Goal: Obtain resource: Download file/media

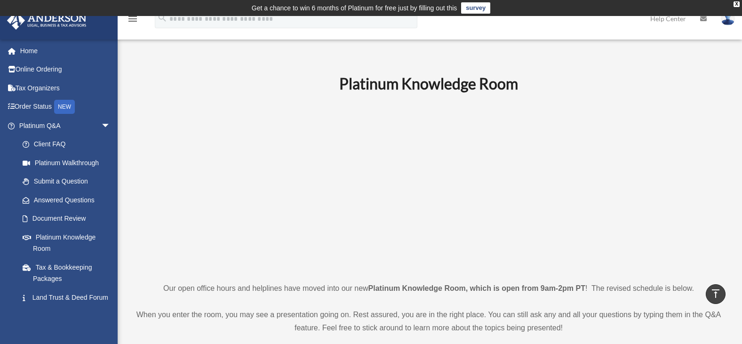
scroll to position [391, 0]
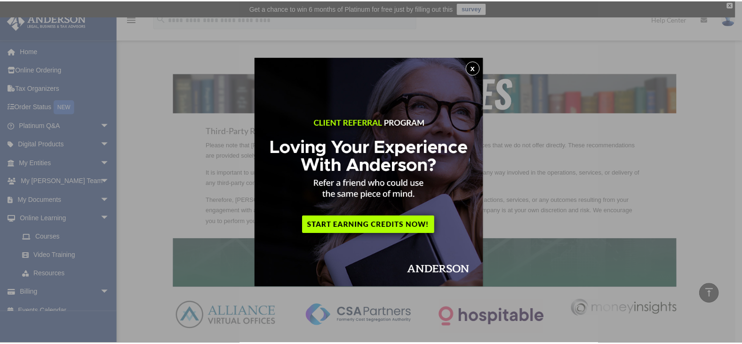
scroll to position [312, 0]
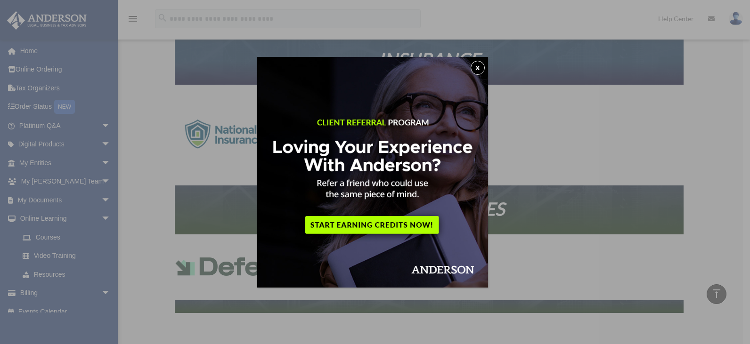
click at [477, 65] on button "x" at bounding box center [477, 68] width 14 height 14
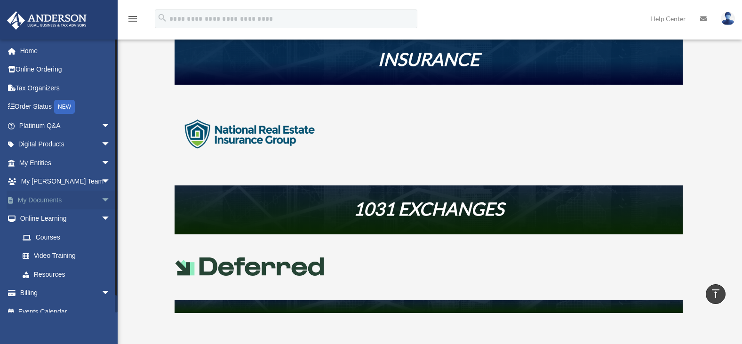
click at [101, 198] on span "arrow_drop_down" at bounding box center [110, 200] width 19 height 19
click at [61, 255] on link "Forms Library" at bounding box center [69, 256] width 112 height 19
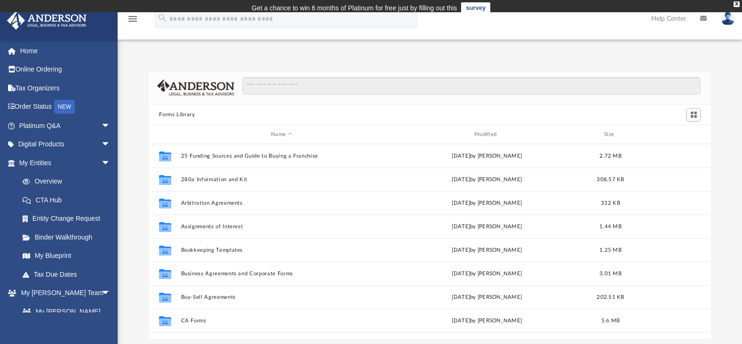
scroll to position [207, 556]
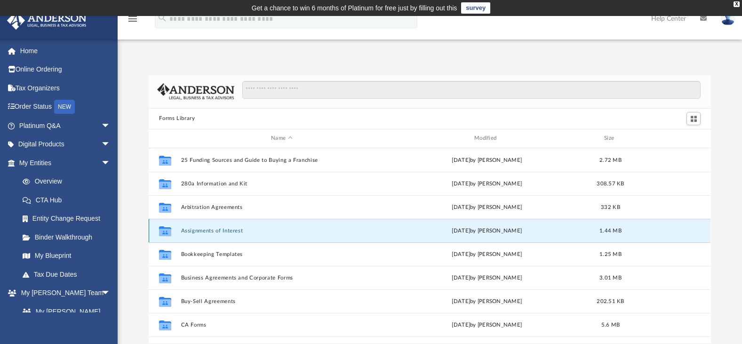
click at [219, 231] on button "Assignments of Interest" at bounding box center [282, 231] width 202 height 6
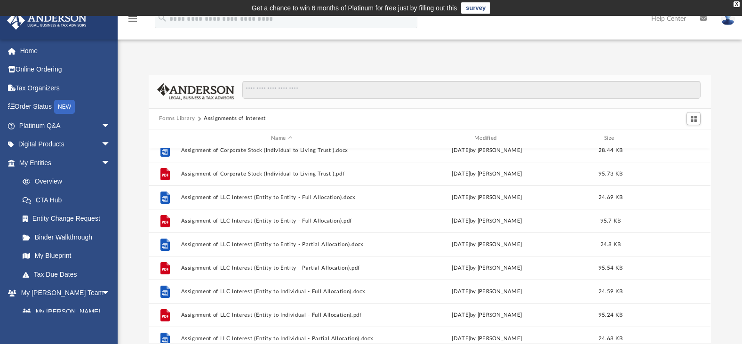
scroll to position [16, 0]
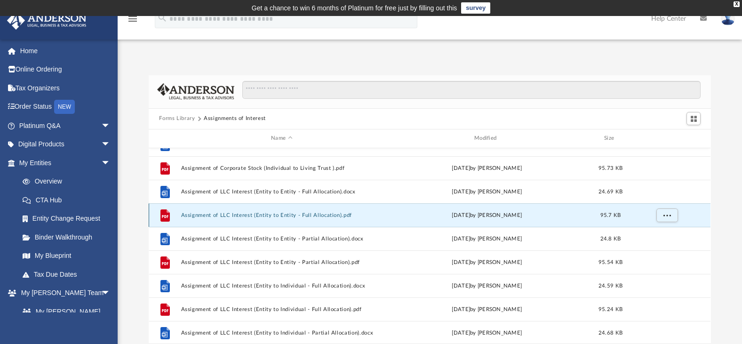
click at [272, 216] on button "Assignment of LLC Interest (Entity to Entity - Full Allocation).pdf" at bounding box center [282, 215] width 202 height 6
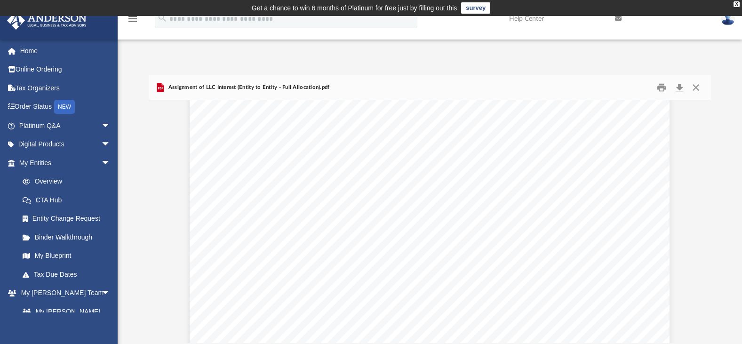
scroll to position [0, 0]
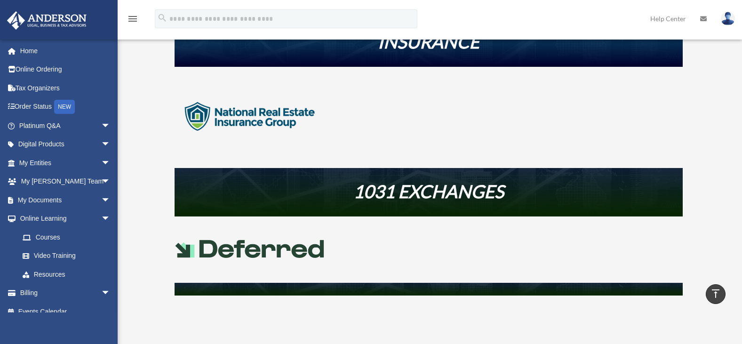
scroll to position [328, 0]
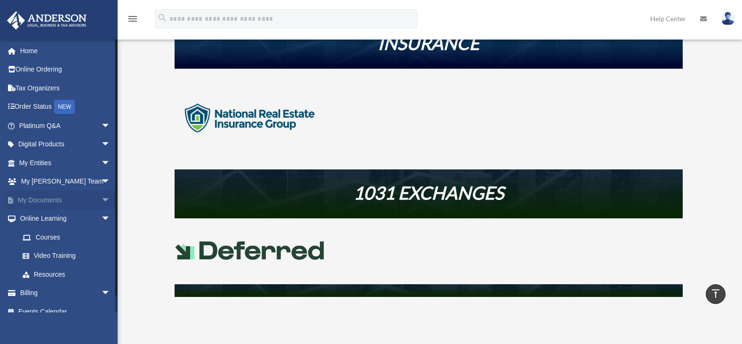
click at [101, 199] on span "arrow_drop_down" at bounding box center [110, 200] width 19 height 19
click at [65, 254] on link "Forms Library" at bounding box center [69, 256] width 112 height 19
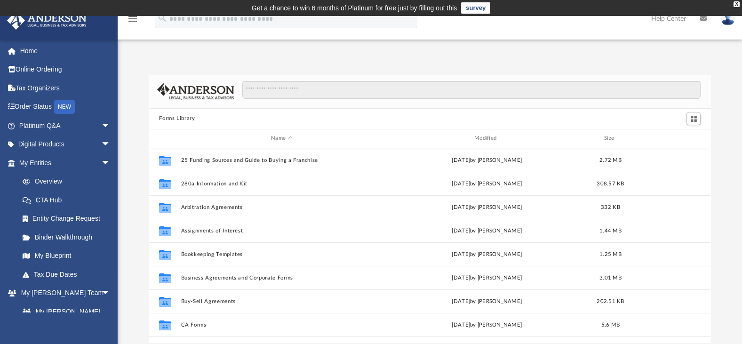
scroll to position [207, 556]
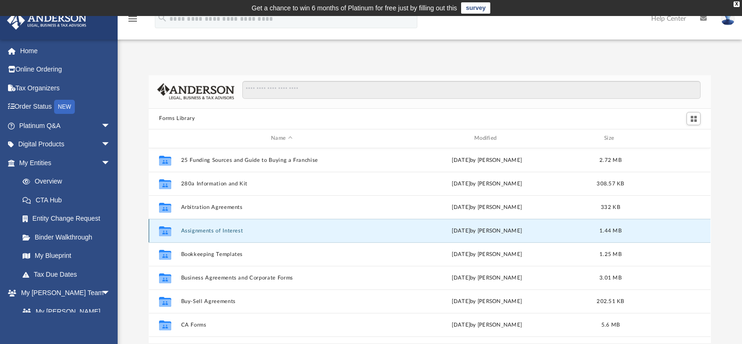
click at [222, 231] on button "Assignments of Interest" at bounding box center [282, 231] width 202 height 6
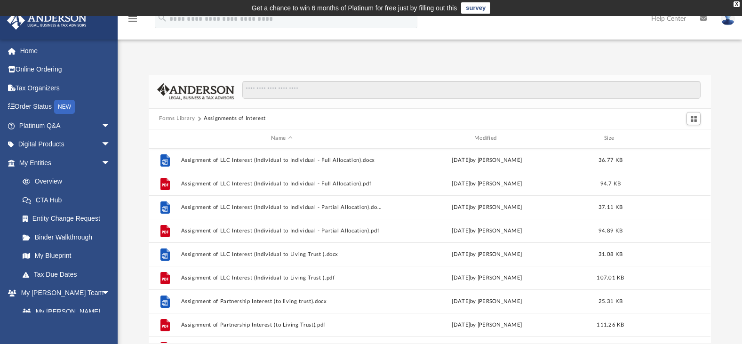
scroll to position [347, 0]
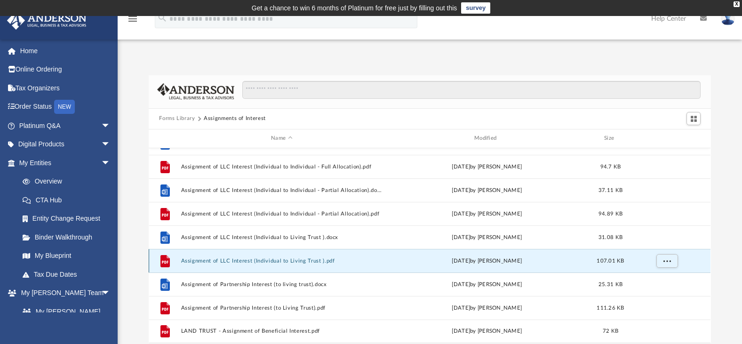
click at [282, 261] on button "Assignment of LLC Interest (Individual to Living Trust ).pdf" at bounding box center [282, 261] width 202 height 6
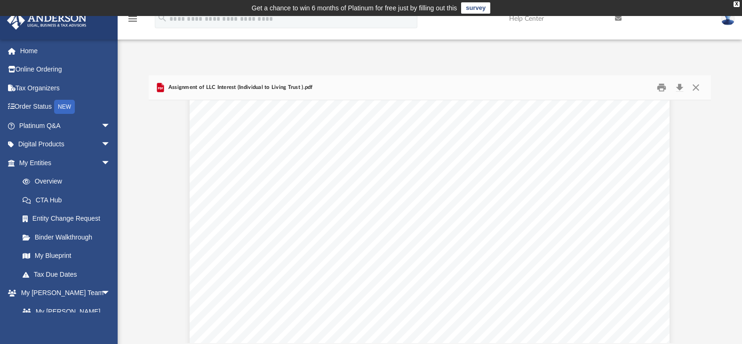
scroll to position [2183, 0]
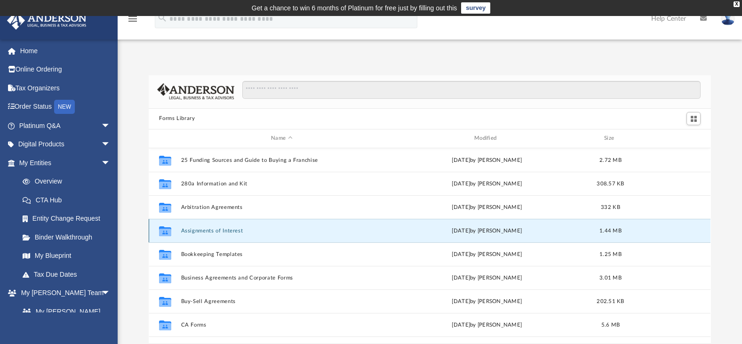
click at [221, 228] on button "Assignments of Interest" at bounding box center [282, 231] width 202 height 6
click at [222, 230] on button "Assignments of Interest" at bounding box center [282, 231] width 202 height 6
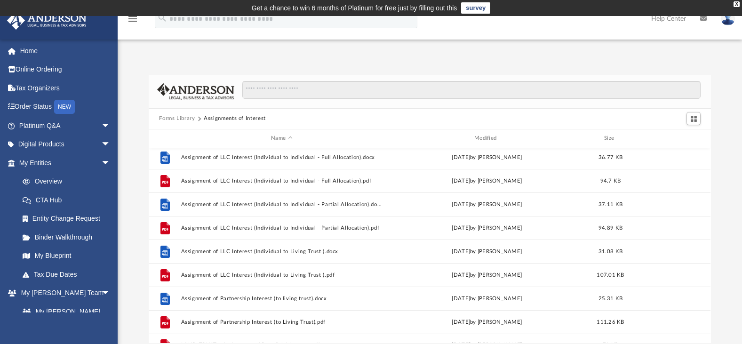
scroll to position [347, 0]
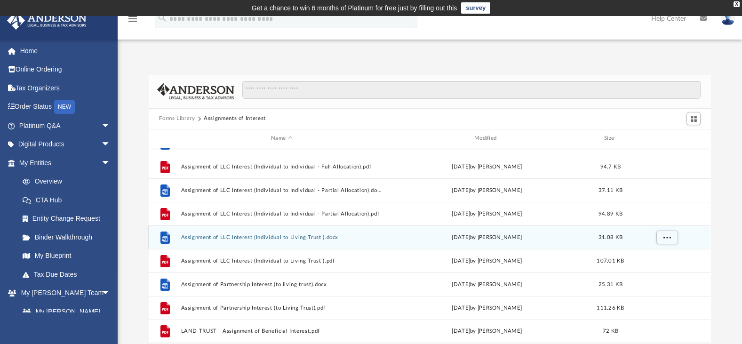
click at [268, 238] on button "Assignment of LLC Interest (Individual to Living Trust ).docx" at bounding box center [282, 237] width 202 height 6
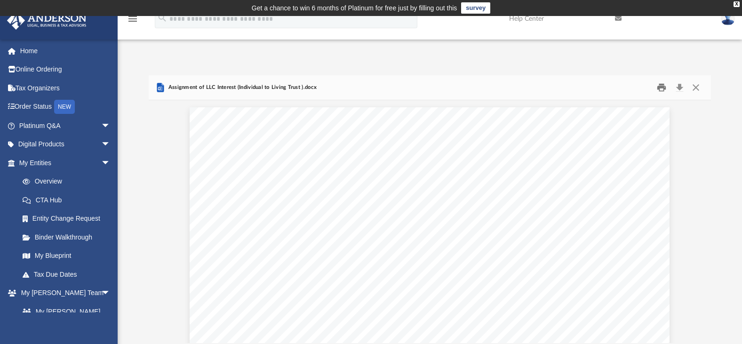
click at [660, 88] on button "Print" at bounding box center [662, 87] width 19 height 15
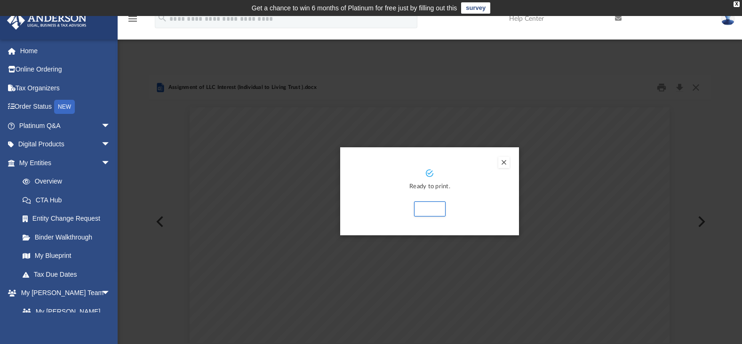
click at [505, 160] on button "Preview" at bounding box center [504, 162] width 11 height 11
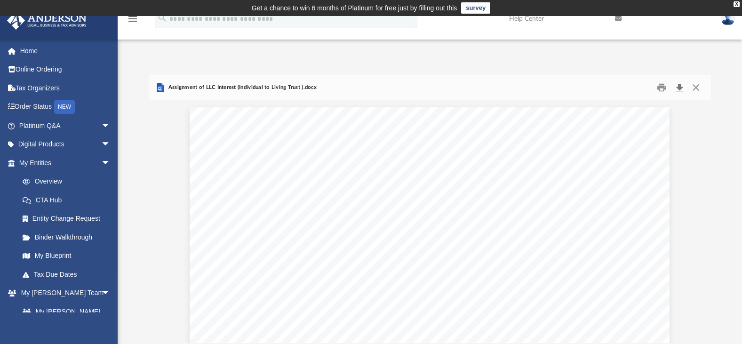
click at [679, 86] on button "Download" at bounding box center [679, 87] width 17 height 15
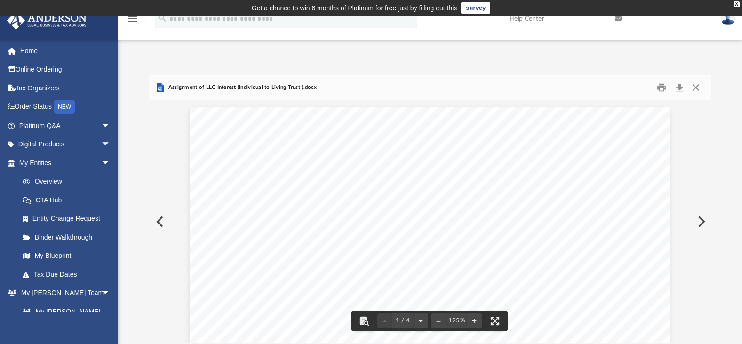
click at [157, 219] on button "Preview" at bounding box center [159, 222] width 21 height 26
click at [160, 221] on button "Preview" at bounding box center [159, 222] width 21 height 26
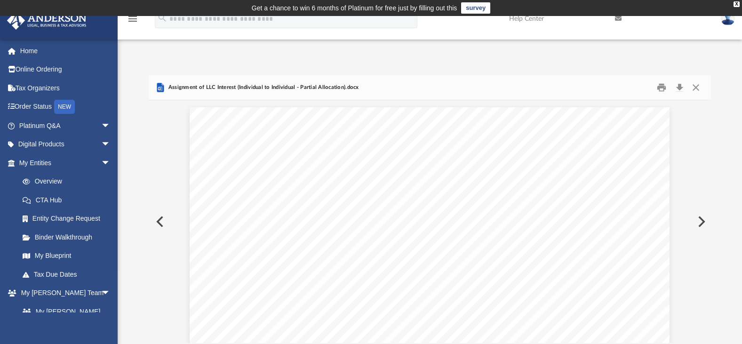
click at [159, 222] on button "Preview" at bounding box center [159, 222] width 21 height 26
click at [159, 223] on button "Preview" at bounding box center [159, 222] width 21 height 26
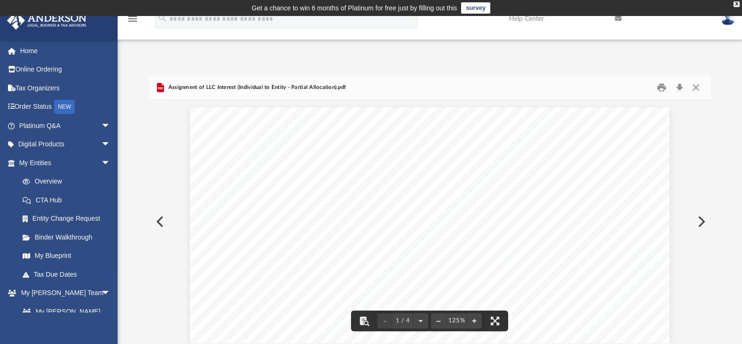
click at [701, 219] on button "Preview" at bounding box center [701, 222] width 21 height 26
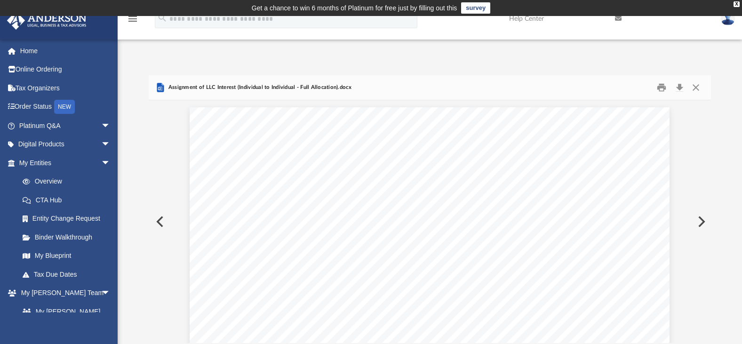
click at [700, 219] on button "Preview" at bounding box center [701, 222] width 21 height 26
click at [698, 219] on button "Preview" at bounding box center [701, 222] width 21 height 26
click at [698, 218] on button "Preview" at bounding box center [701, 222] width 21 height 26
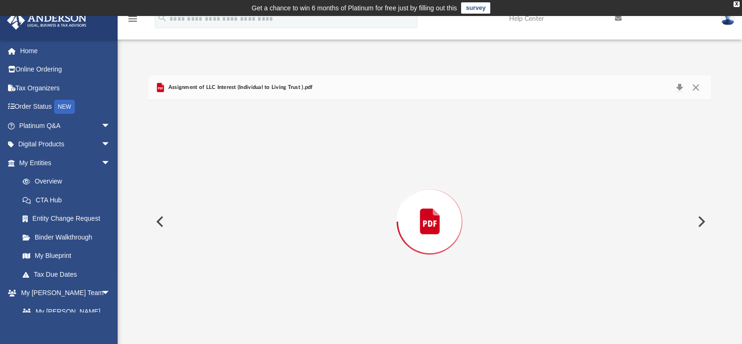
scroll to position [1907, 0]
click at [698, 218] on button "Preview" at bounding box center [701, 222] width 21 height 26
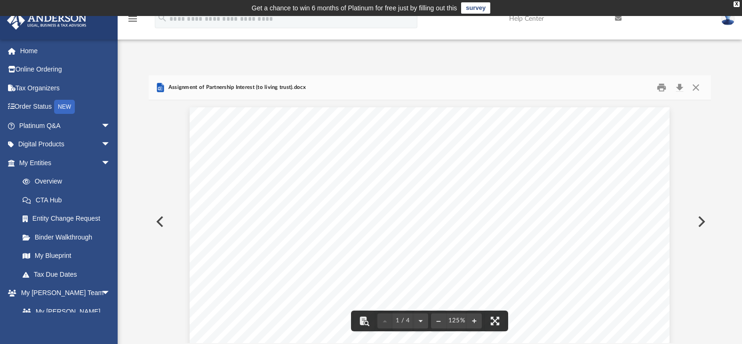
click at [701, 222] on button "Preview" at bounding box center [701, 222] width 21 height 26
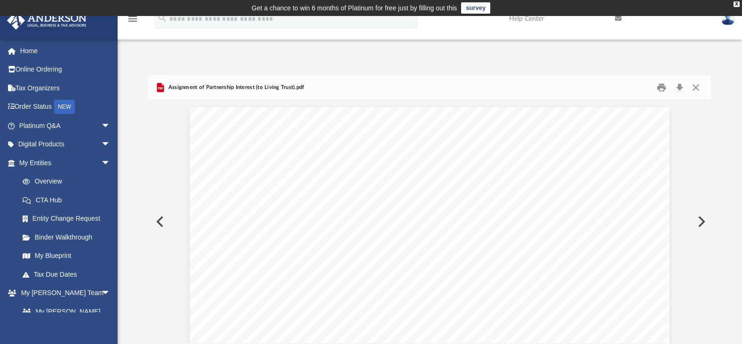
click at [700, 222] on button "Preview" at bounding box center [701, 222] width 21 height 26
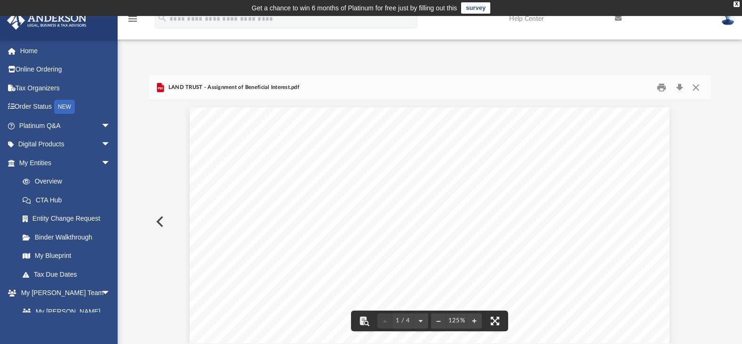
click at [159, 220] on button "Preview" at bounding box center [159, 222] width 21 height 26
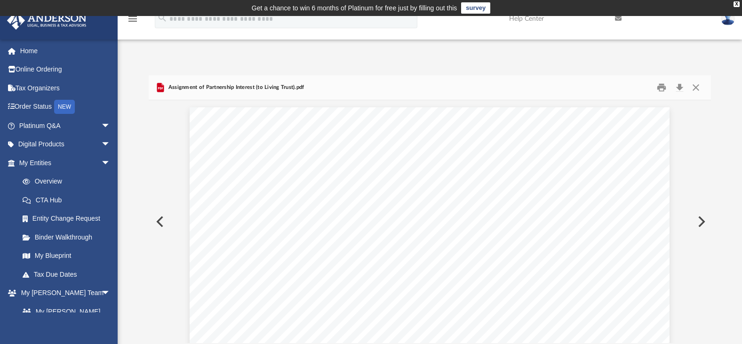
click at [161, 219] on button "Preview" at bounding box center [159, 222] width 21 height 26
click at [162, 218] on button "Preview" at bounding box center [159, 222] width 21 height 26
click at [160, 221] on button "Preview" at bounding box center [159, 222] width 21 height 26
click at [158, 218] on button "Preview" at bounding box center [159, 222] width 21 height 26
click at [159, 217] on button "Preview" at bounding box center [159, 222] width 21 height 26
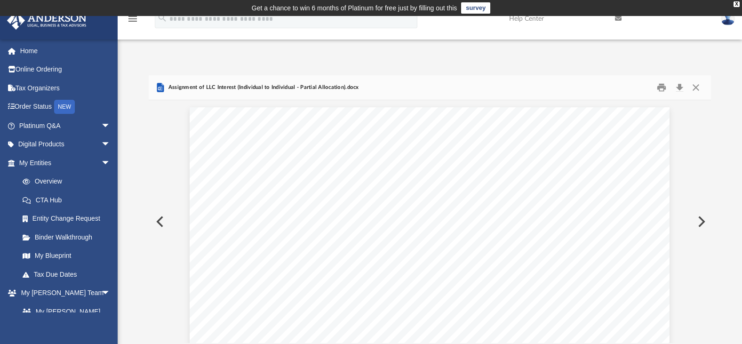
click at [158, 223] on button "Preview" at bounding box center [159, 222] width 21 height 26
click at [158, 222] on button "Preview" at bounding box center [159, 222] width 21 height 26
click at [161, 215] on button "Preview" at bounding box center [159, 222] width 21 height 26
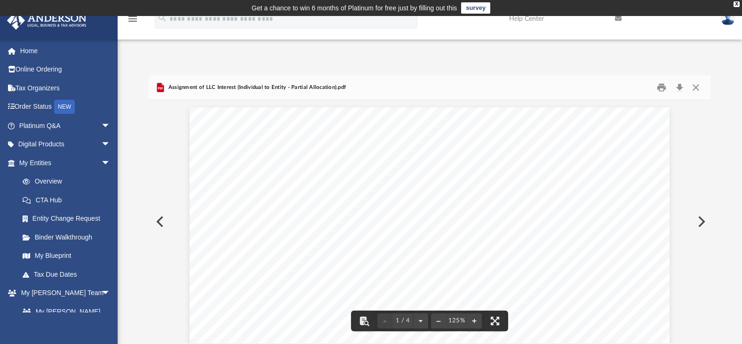
click at [158, 222] on button "Preview" at bounding box center [159, 222] width 21 height 26
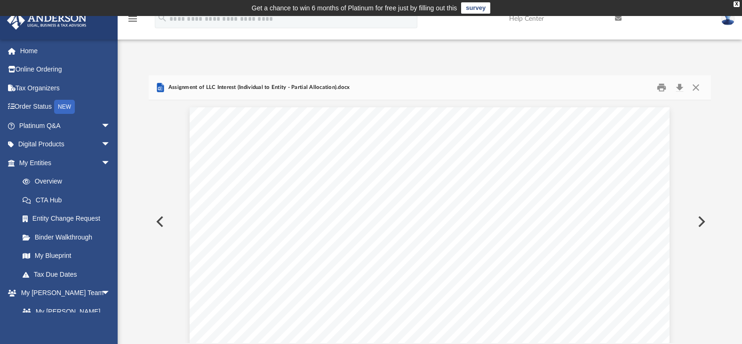
click at [167, 222] on button "Preview" at bounding box center [159, 222] width 21 height 26
click at [158, 221] on button "Preview" at bounding box center [159, 222] width 21 height 26
click at [158, 224] on button "Preview" at bounding box center [159, 222] width 21 height 26
click at [160, 225] on button "Preview" at bounding box center [159, 222] width 21 height 26
click at [158, 221] on button "Preview" at bounding box center [159, 222] width 21 height 26
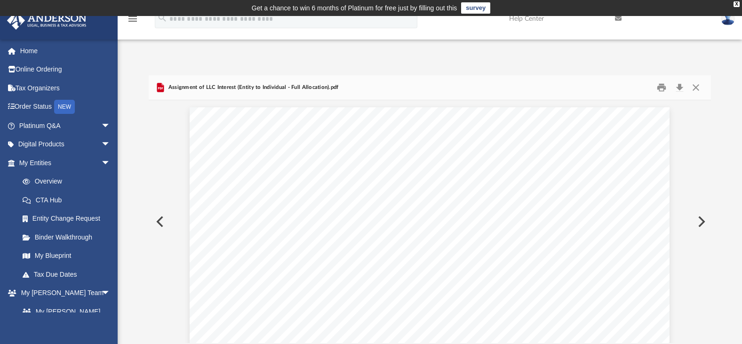
click at [158, 221] on button "Preview" at bounding box center [159, 222] width 21 height 26
click at [158, 219] on button "Preview" at bounding box center [159, 222] width 21 height 26
click at [159, 219] on button "Preview" at bounding box center [159, 222] width 21 height 26
click at [157, 218] on button "Preview" at bounding box center [159, 222] width 21 height 26
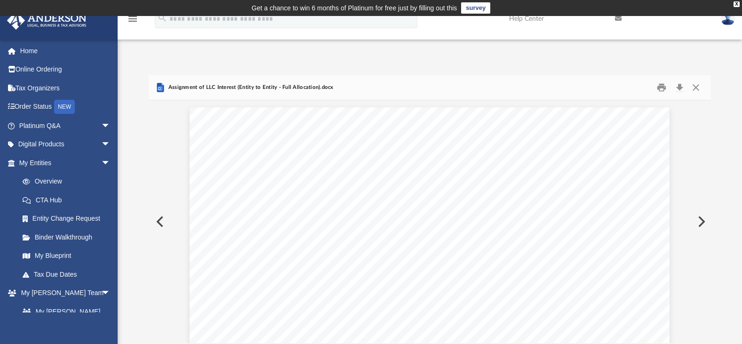
click at [156, 218] on button "Preview" at bounding box center [159, 222] width 21 height 26
click at [165, 222] on button "Preview" at bounding box center [159, 222] width 21 height 26
